Goal: Information Seeking & Learning: Check status

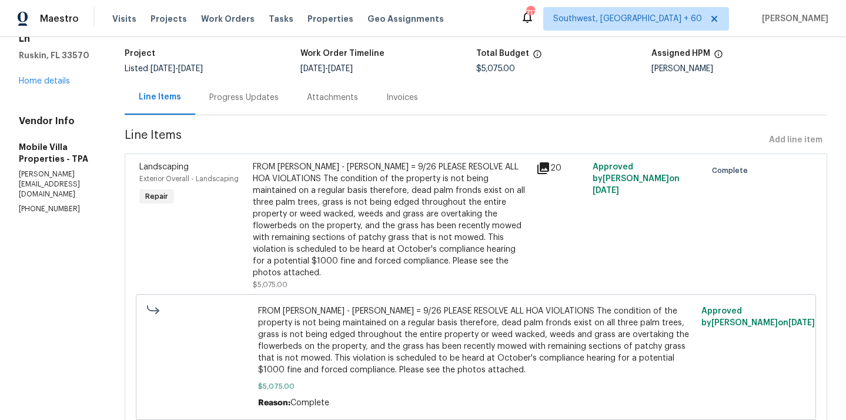
scroll to position [99, 0]
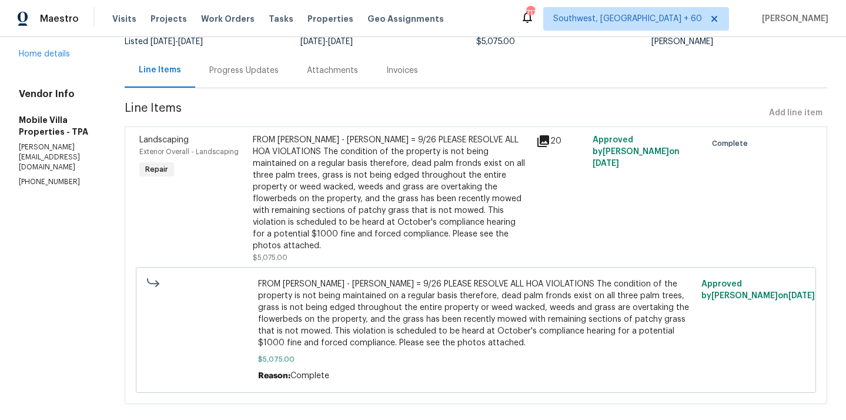
click at [369, 240] on div "FROM [PERSON_NAME] - [PERSON_NAME] = 9/26 PLEASE RESOLVE ALL HOA VIOLATIONS The…" at bounding box center [391, 198] width 276 height 129
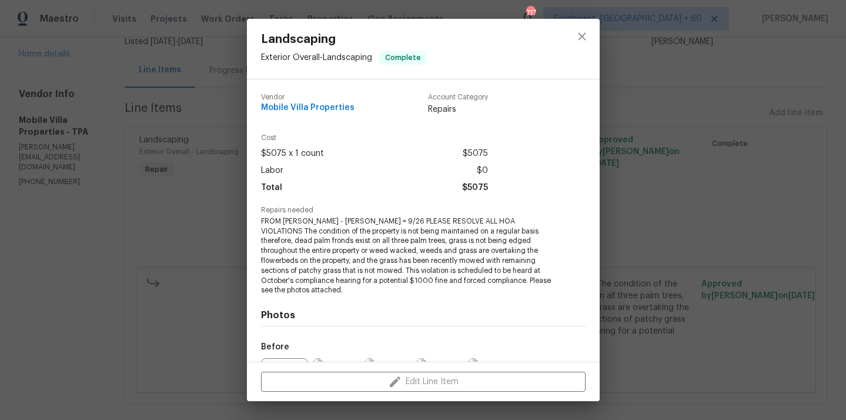
scroll to position [132, 0]
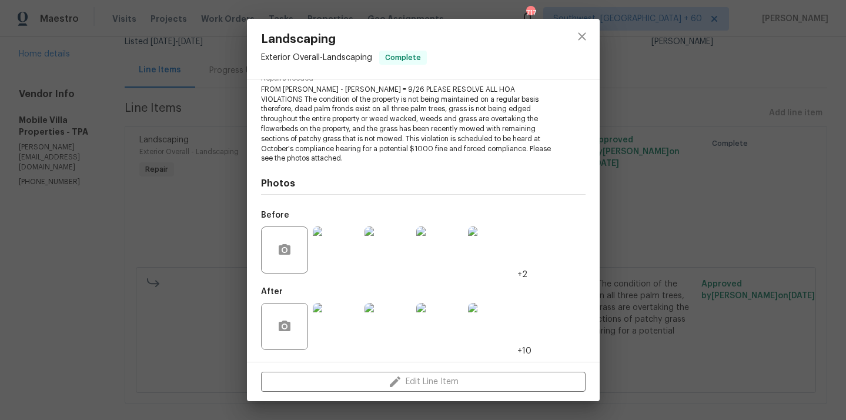
click at [346, 326] on img at bounding box center [336, 326] width 47 height 47
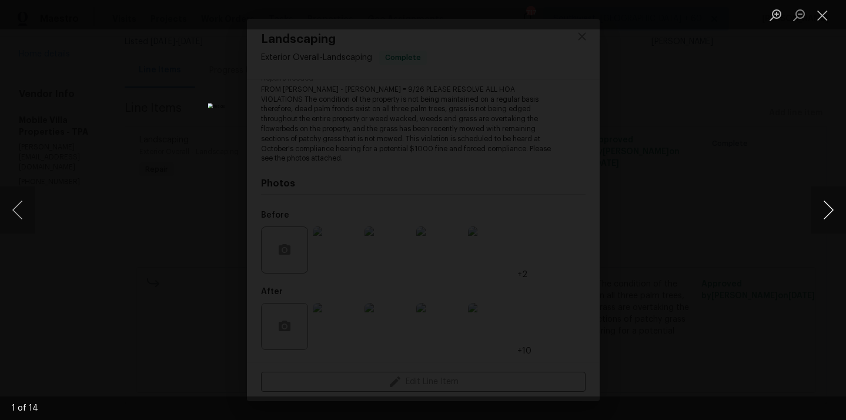
click at [826, 204] on button "Next image" at bounding box center [827, 209] width 35 height 47
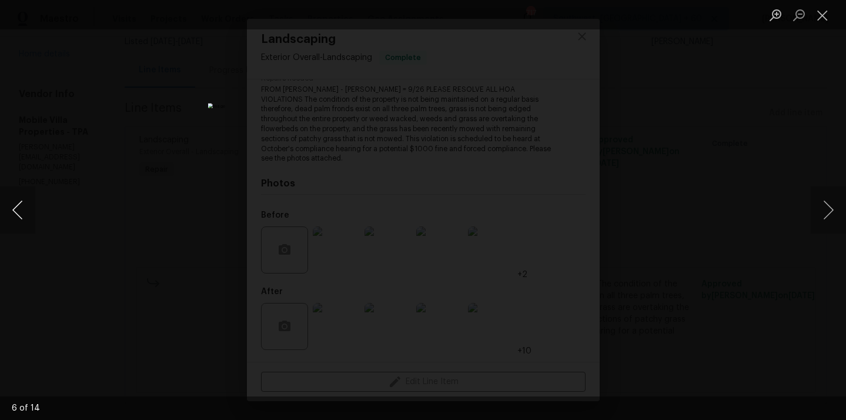
click at [16, 209] on button "Previous image" at bounding box center [17, 209] width 35 height 47
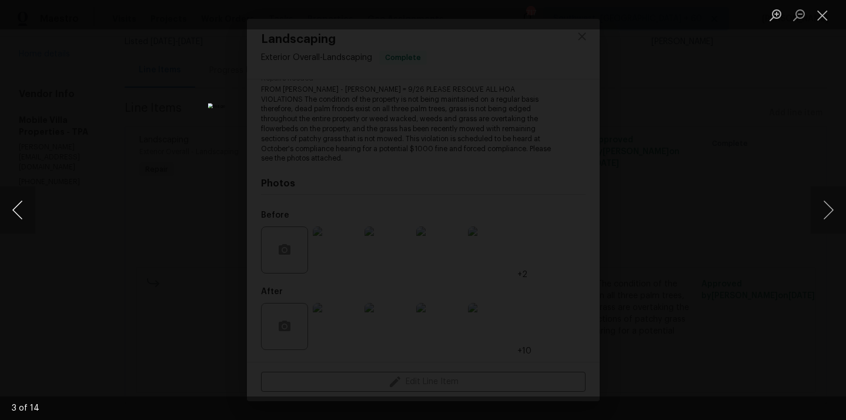
click at [16, 209] on button "Previous image" at bounding box center [17, 209] width 35 height 47
click at [15, 209] on button "Previous image" at bounding box center [17, 209] width 35 height 47
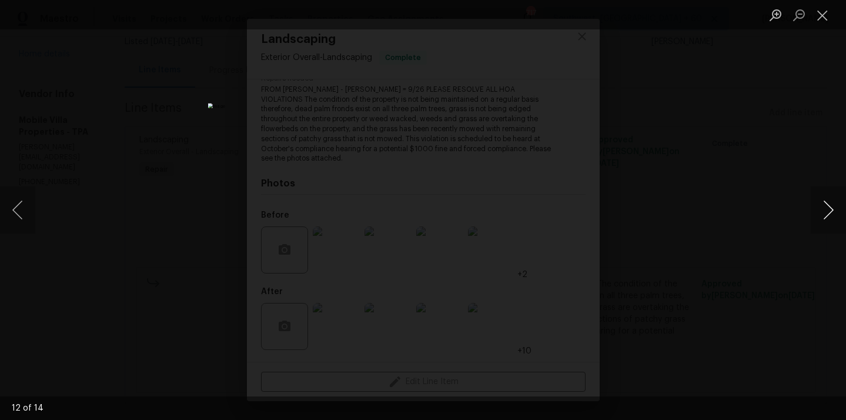
click at [827, 228] on button "Next image" at bounding box center [827, 209] width 35 height 47
click at [18, 203] on button "Previous image" at bounding box center [17, 209] width 35 height 47
click at [26, 209] on button "Previous image" at bounding box center [17, 209] width 35 height 47
click at [22, 203] on button "Previous image" at bounding box center [17, 209] width 35 height 47
click at [19, 200] on button "Previous image" at bounding box center [17, 209] width 35 height 47
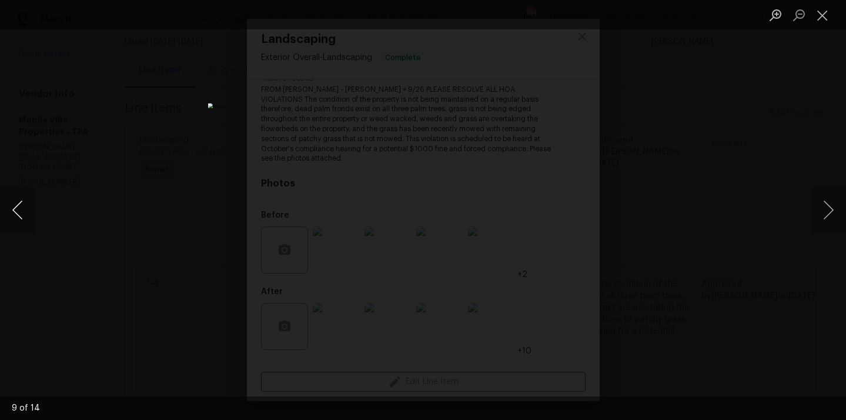
click at [19, 200] on button "Previous image" at bounding box center [17, 209] width 35 height 47
click at [16, 199] on button "Previous image" at bounding box center [17, 209] width 35 height 47
click at [18, 202] on button "Previous image" at bounding box center [17, 209] width 35 height 47
click at [18, 205] on button "Previous image" at bounding box center [17, 209] width 35 height 47
click at [24, 213] on button "Previous image" at bounding box center [17, 209] width 35 height 47
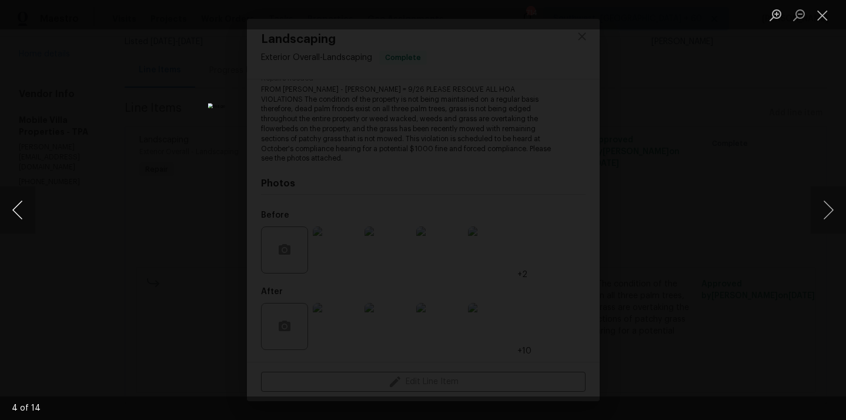
click at [28, 202] on button "Previous image" at bounding box center [17, 209] width 35 height 47
click at [30, 224] on button "Previous image" at bounding box center [17, 209] width 35 height 47
click at [13, 212] on button "Previous image" at bounding box center [17, 209] width 35 height 47
click at [827, 8] on button "Close lightbox" at bounding box center [822, 15] width 24 height 21
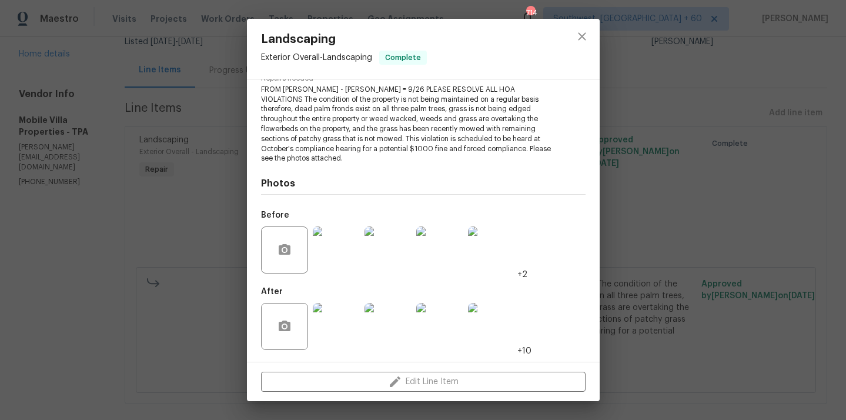
click at [346, 329] on img at bounding box center [336, 326] width 47 height 47
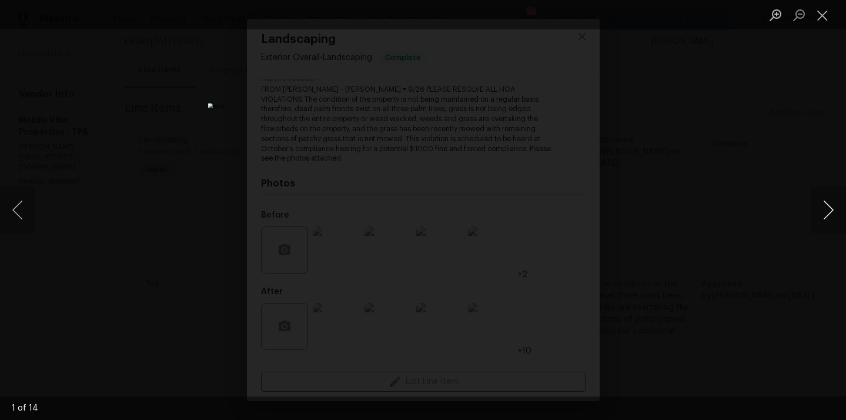
click at [823, 212] on button "Next image" at bounding box center [827, 209] width 35 height 47
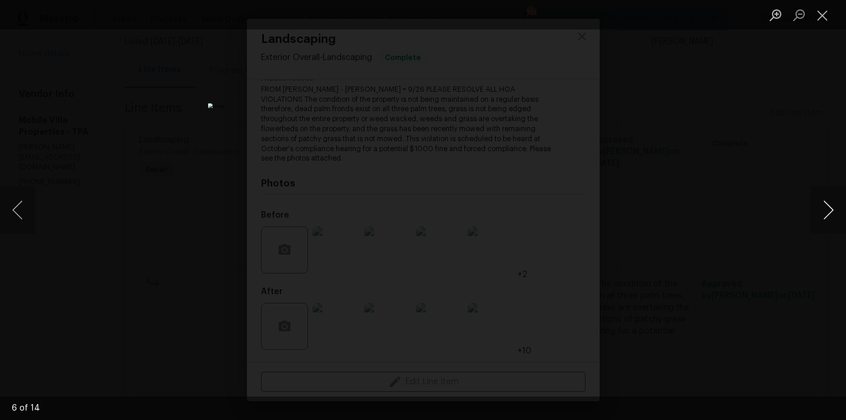
click at [823, 212] on button "Next image" at bounding box center [827, 209] width 35 height 47
click at [823, 213] on button "Next image" at bounding box center [827, 209] width 35 height 47
click at [822, 220] on button "Next image" at bounding box center [827, 209] width 35 height 47
click at [828, 217] on button "Next image" at bounding box center [827, 209] width 35 height 47
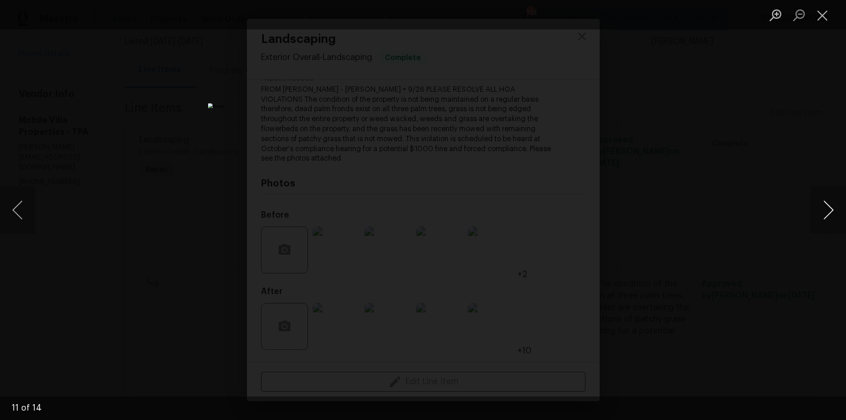
click at [826, 214] on button "Next image" at bounding box center [827, 209] width 35 height 47
click at [826, 213] on button "Next image" at bounding box center [827, 209] width 35 height 47
click at [820, 15] on button "Close lightbox" at bounding box center [822, 15] width 24 height 21
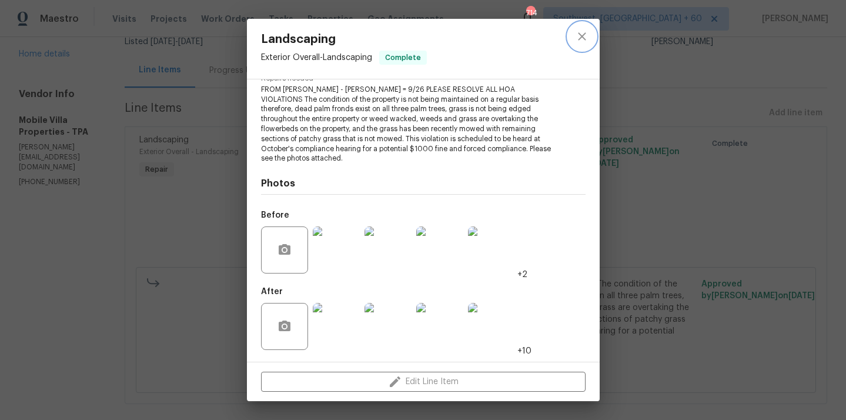
click at [589, 42] on button "close" at bounding box center [582, 36] width 28 height 28
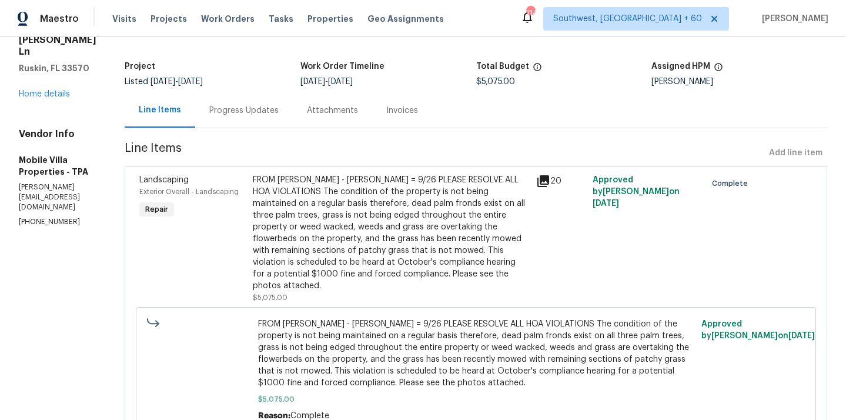
scroll to position [53, 0]
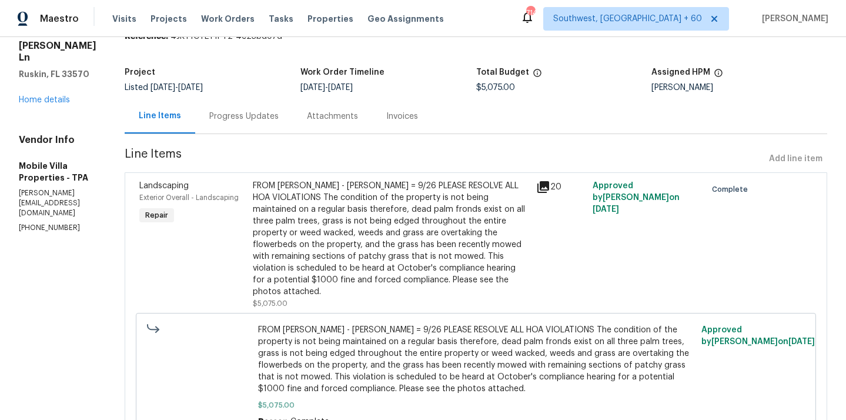
click at [366, 232] on div "FROM [PERSON_NAME] - [PERSON_NAME] = 9/26 PLEASE RESOLVE ALL HOA VIOLATIONS The…" at bounding box center [391, 239] width 276 height 118
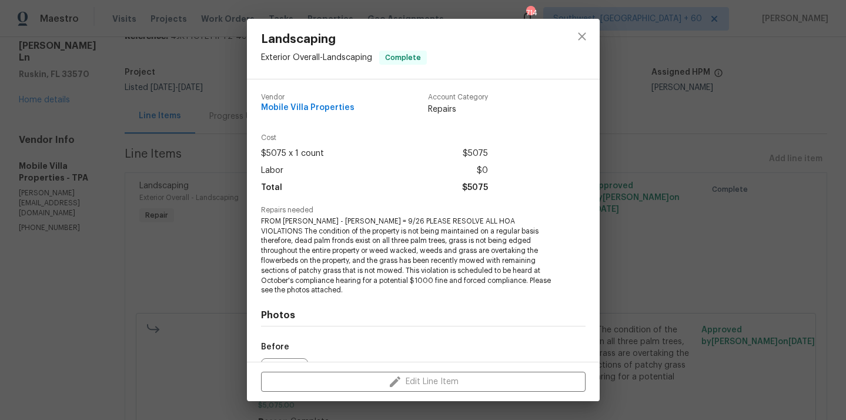
scroll to position [132, 0]
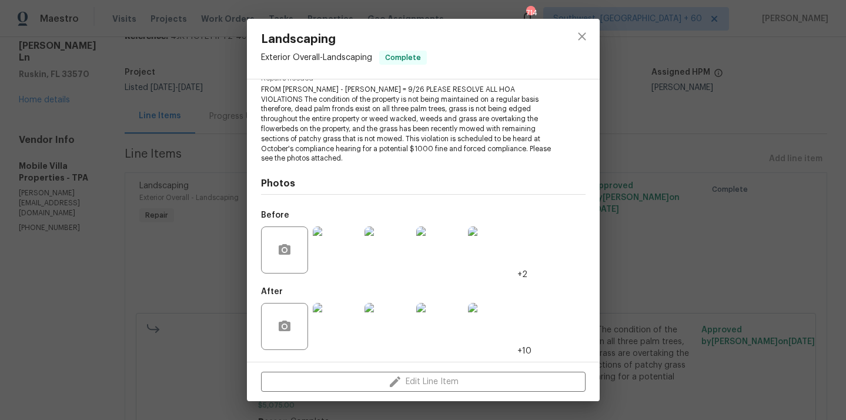
click at [330, 327] on img at bounding box center [336, 326] width 47 height 47
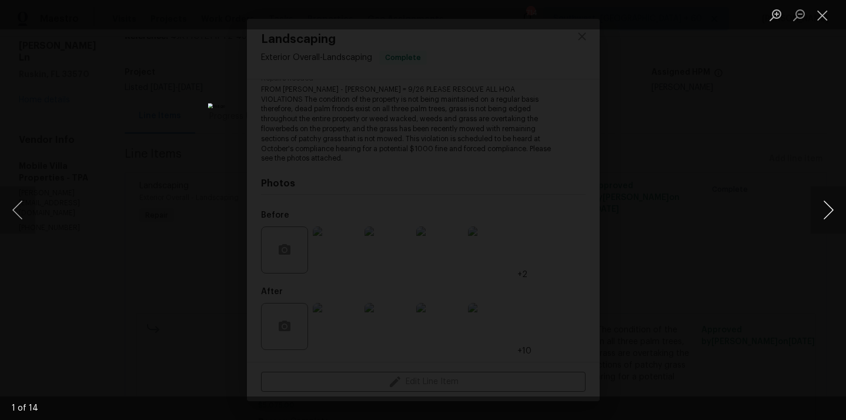
click at [826, 212] on button "Next image" at bounding box center [827, 209] width 35 height 47
click at [827, 210] on button "Next image" at bounding box center [827, 209] width 35 height 47
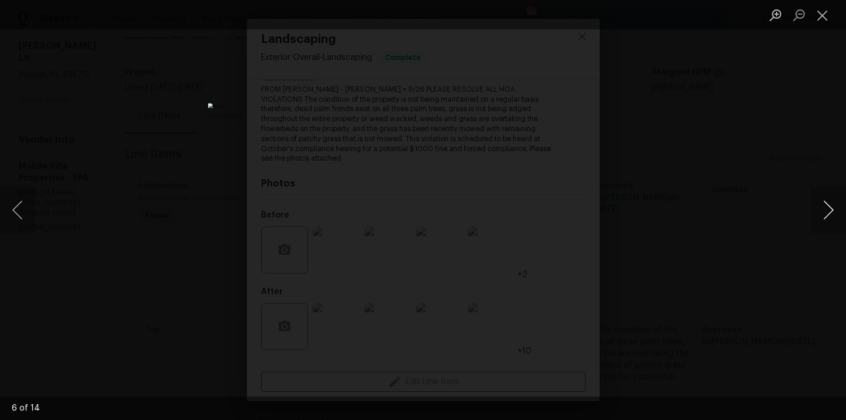
click at [827, 210] on button "Next image" at bounding box center [827, 209] width 35 height 47
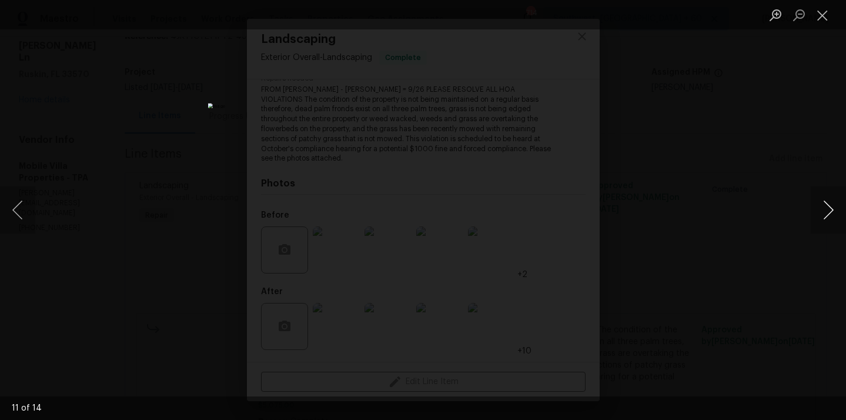
click at [827, 210] on button "Next image" at bounding box center [827, 209] width 35 height 47
click at [813, 18] on button "Close lightbox" at bounding box center [822, 15] width 24 height 21
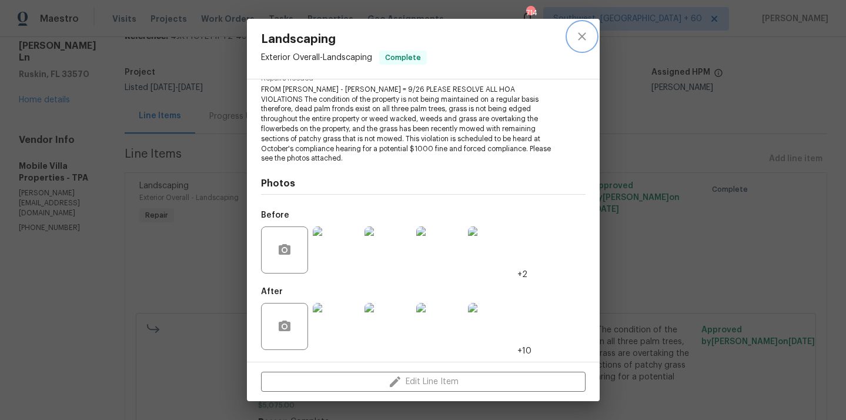
click at [580, 39] on icon "close" at bounding box center [582, 36] width 14 height 14
